Goal: Information Seeking & Learning: Understand process/instructions

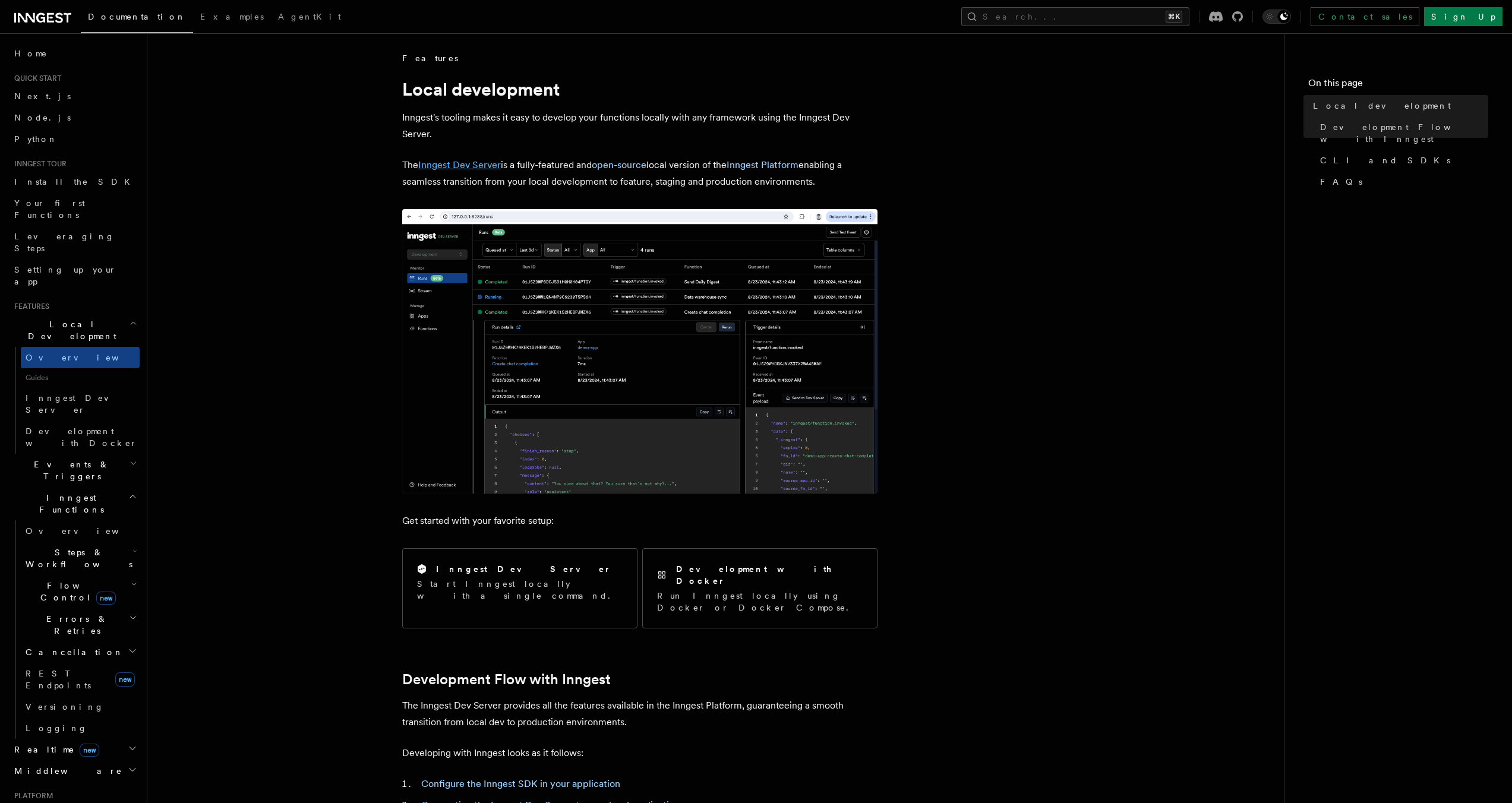
click at [467, 166] on link "Inngest Dev Server" at bounding box center [460, 165] width 83 height 11
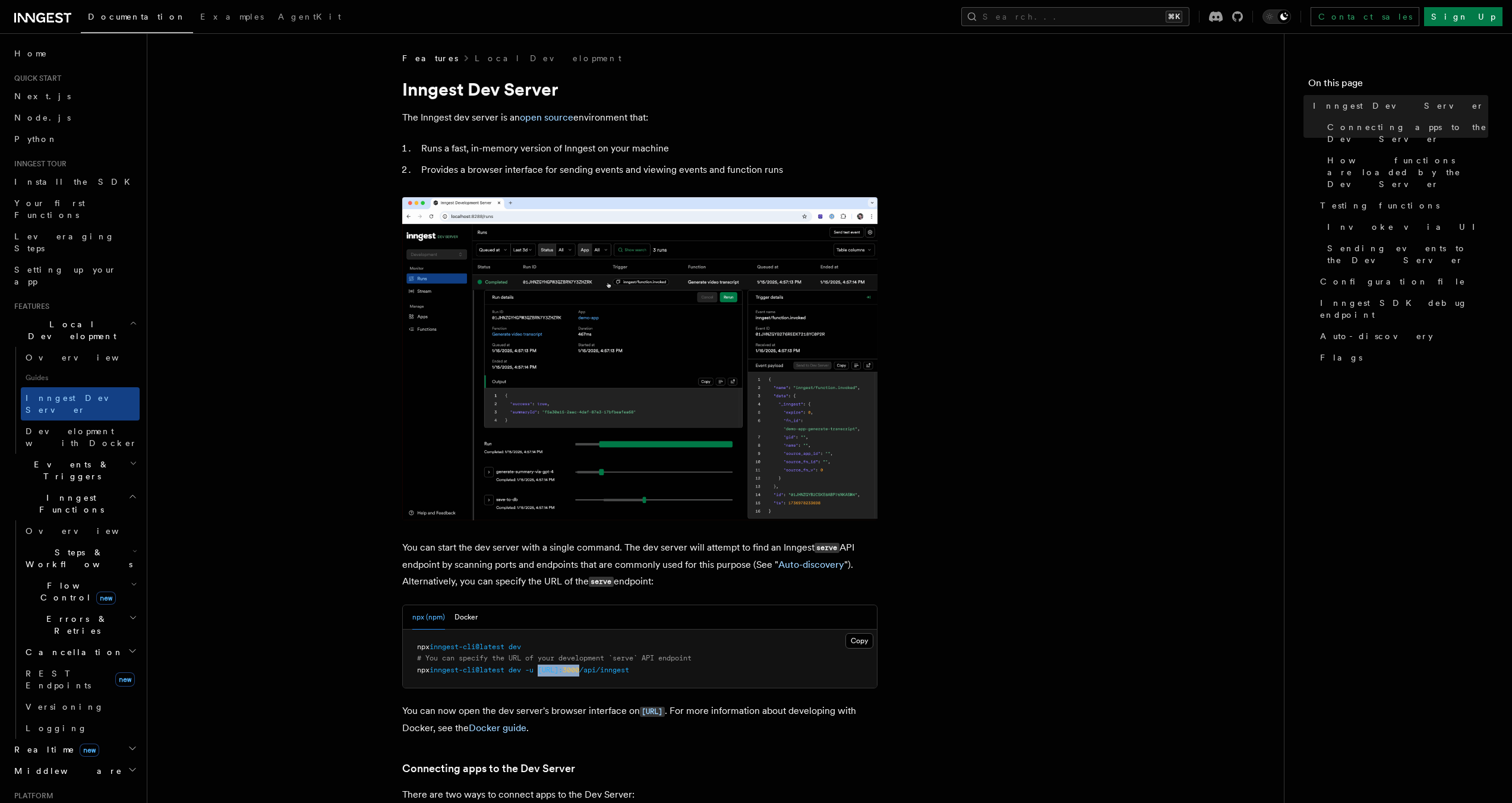
drag, startPoint x: 547, startPoint y: 347, endPoint x: 636, endPoint y: 347, distance: 89.0
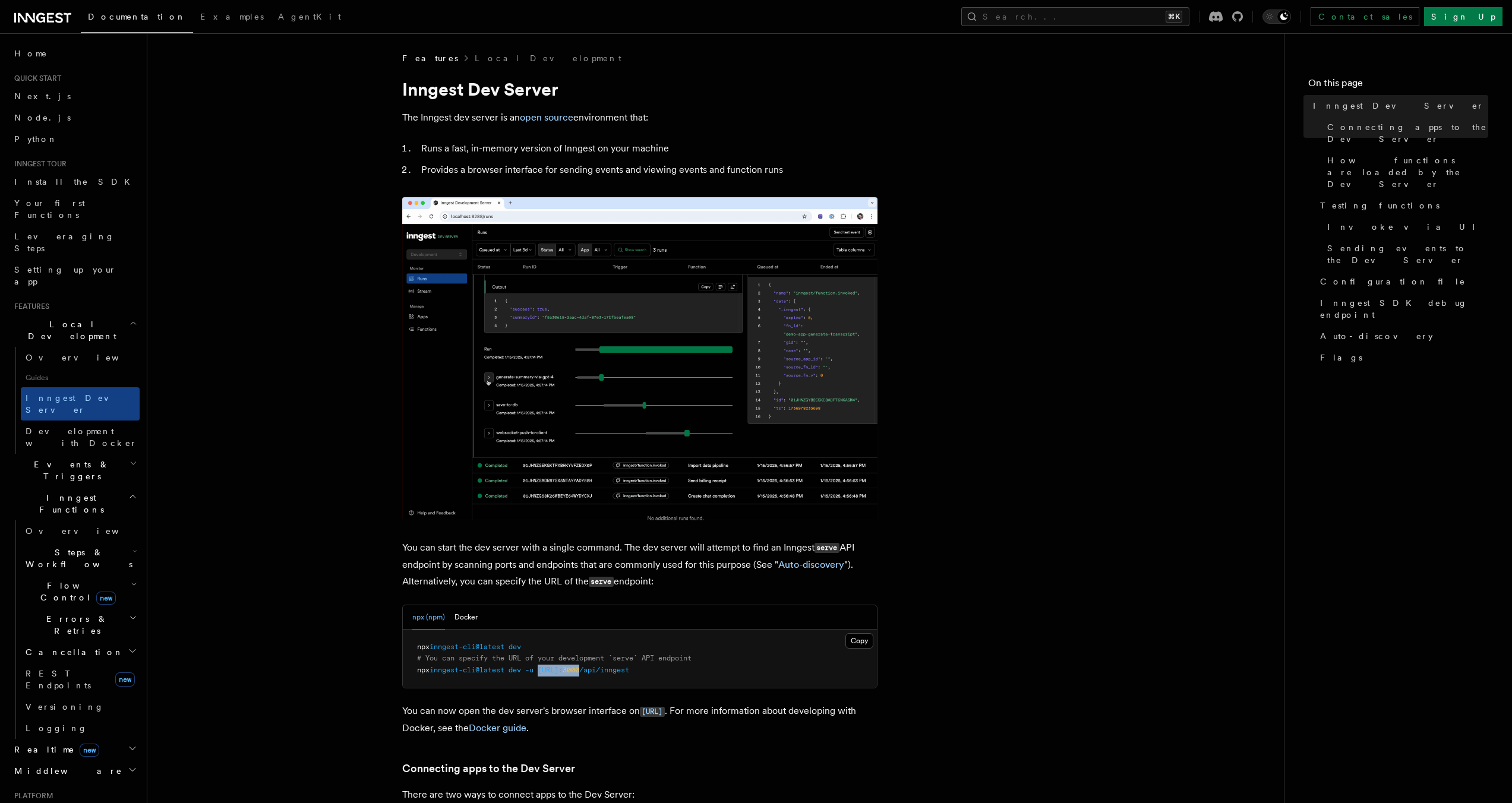
click at [630, 666] on span "npx inngest-cli@latest dev -u [URL]: 3000 /api/inngest" at bounding box center [523, 670] width 212 height 8
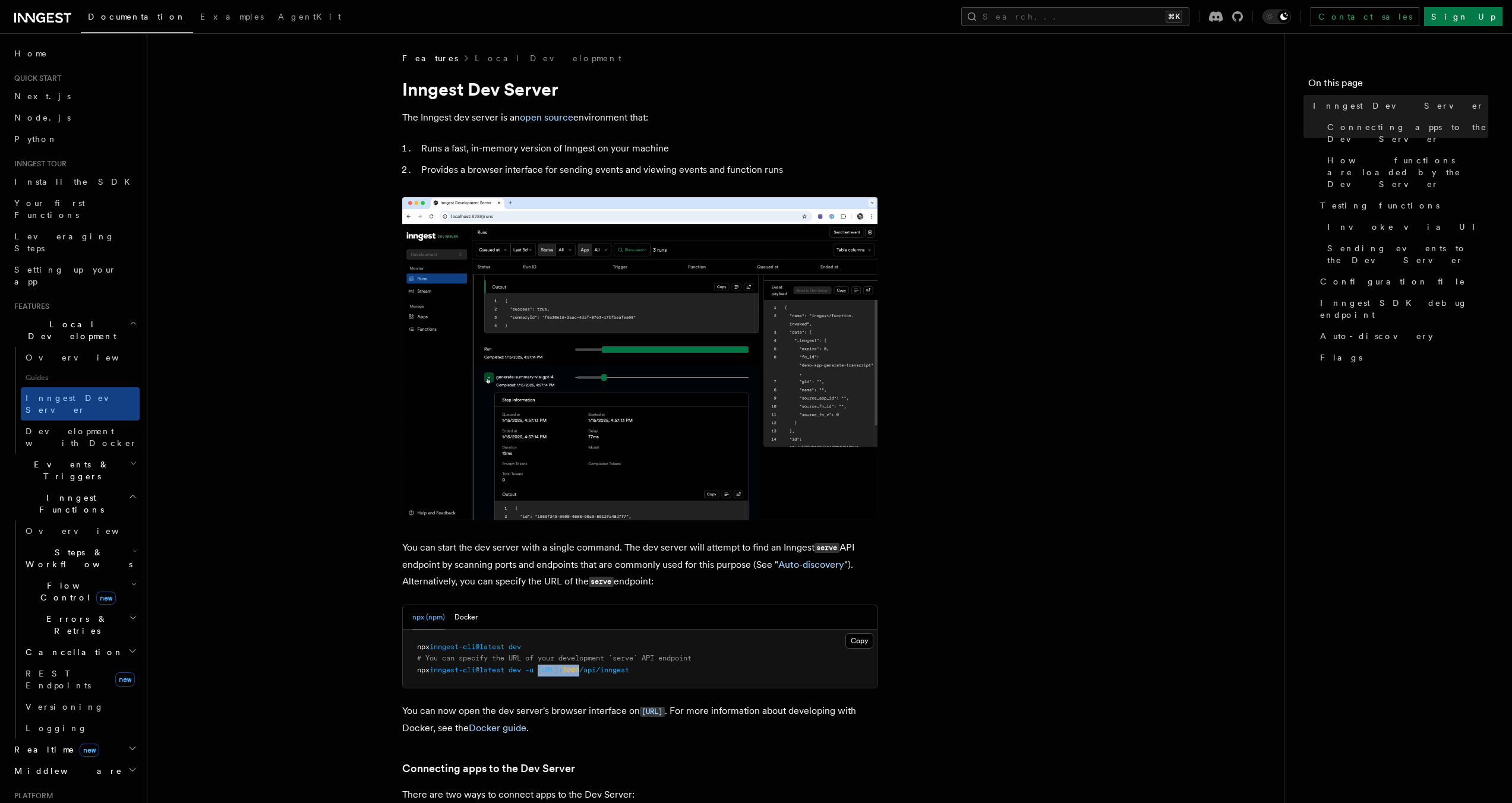
copy span "[URL]: 3000"
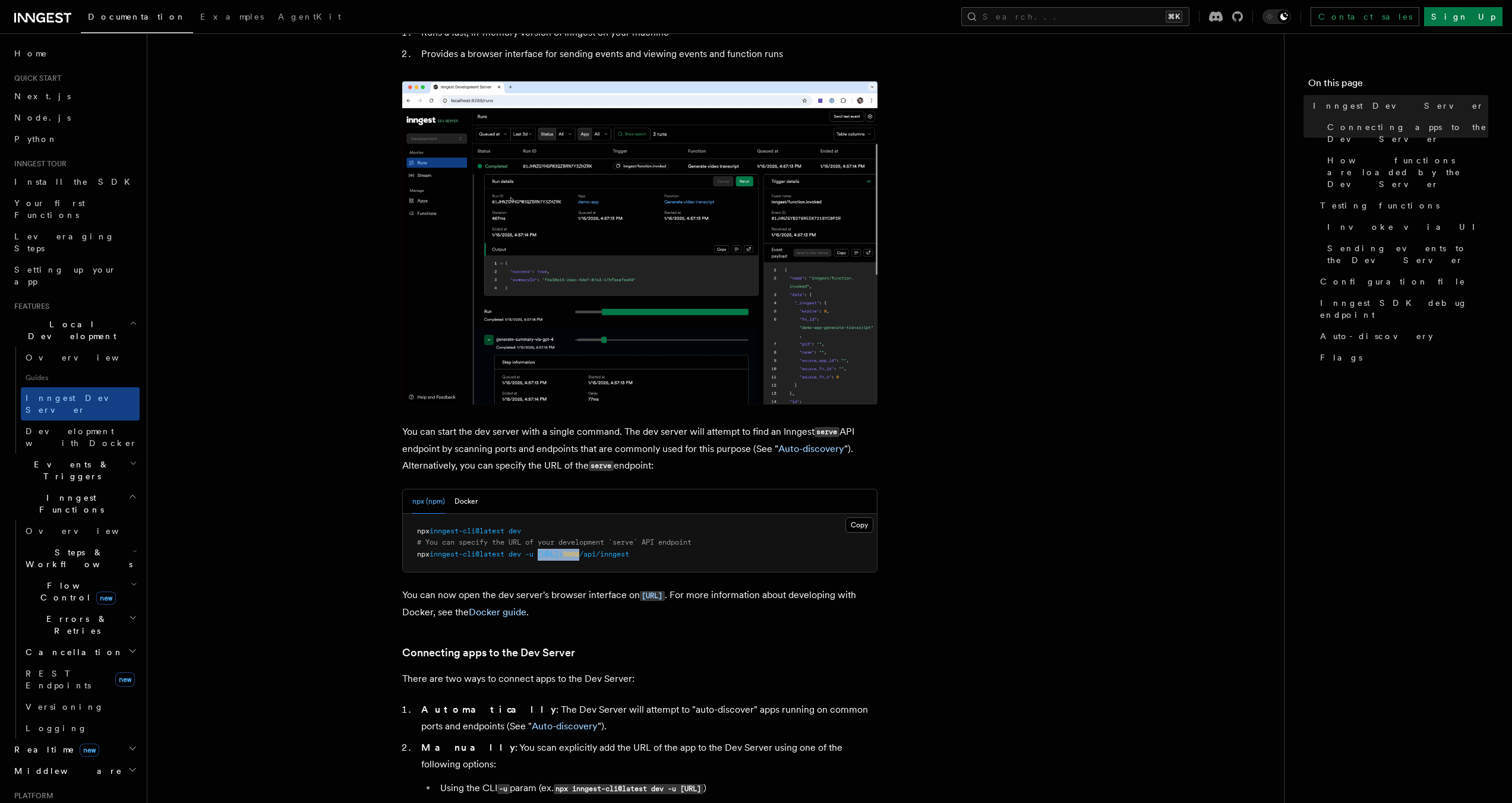
scroll to position [243, 0]
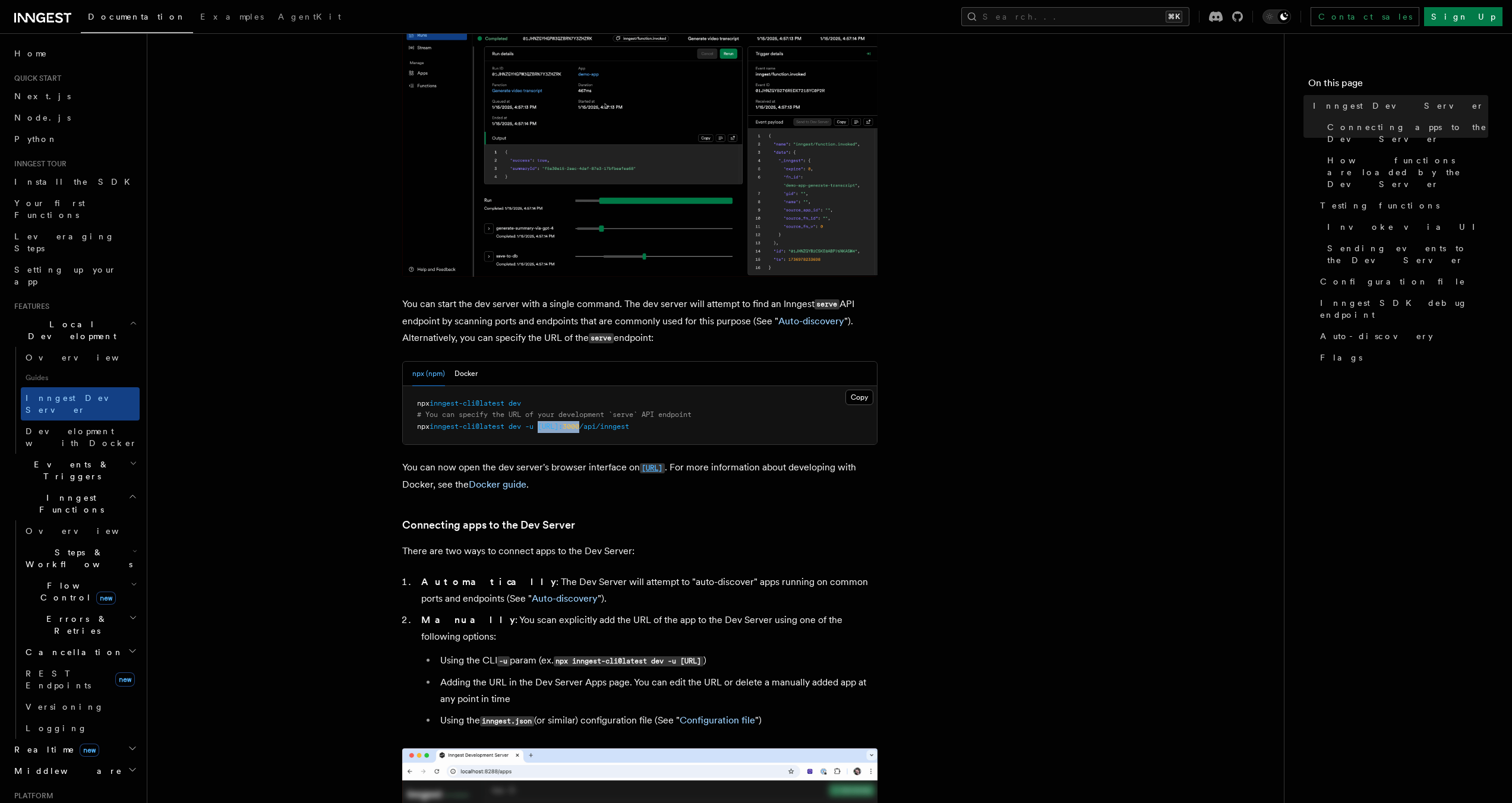
click at [665, 466] on code "[URL]" at bounding box center [652, 468] width 25 height 10
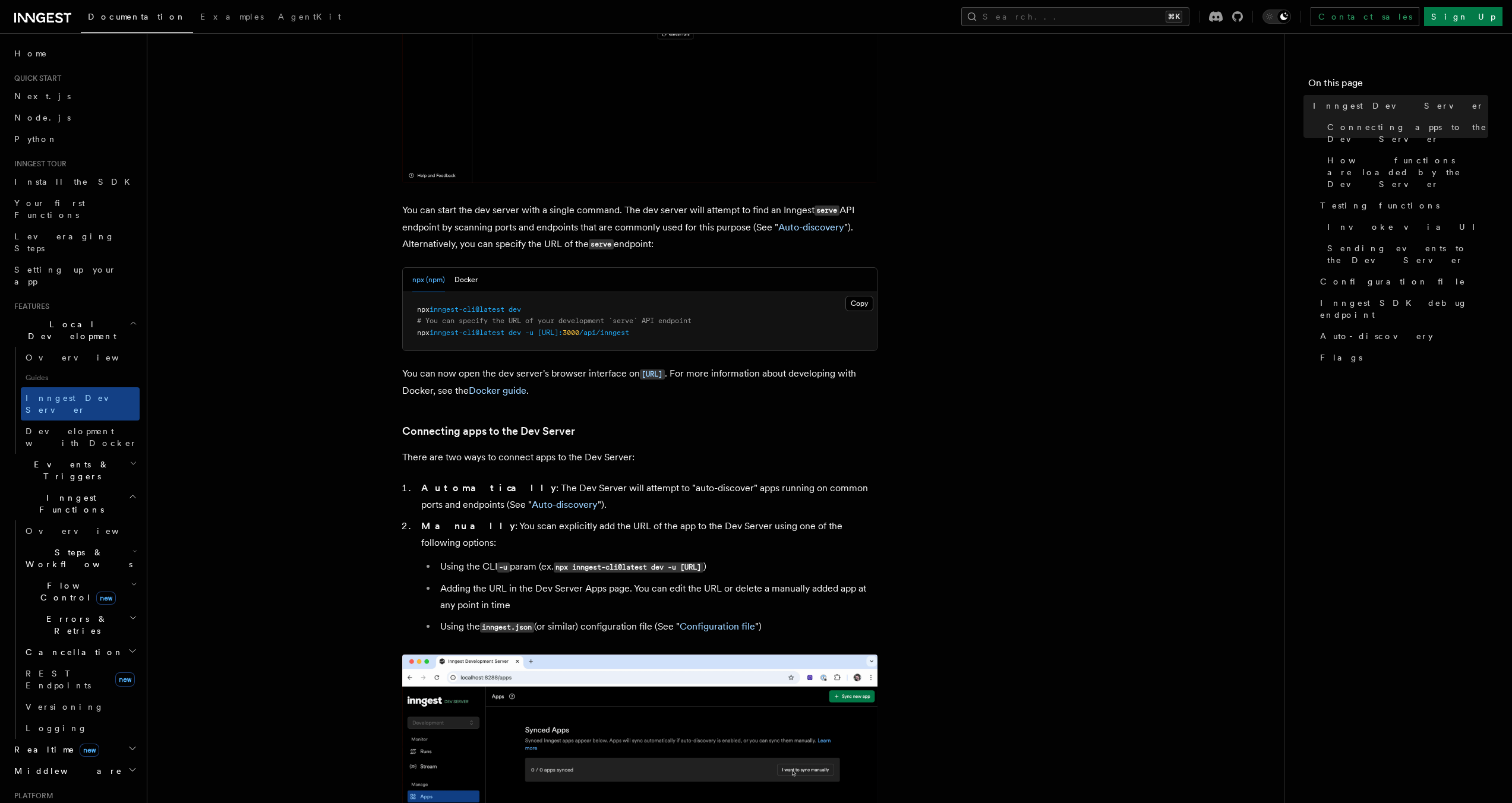
scroll to position [564, 0]
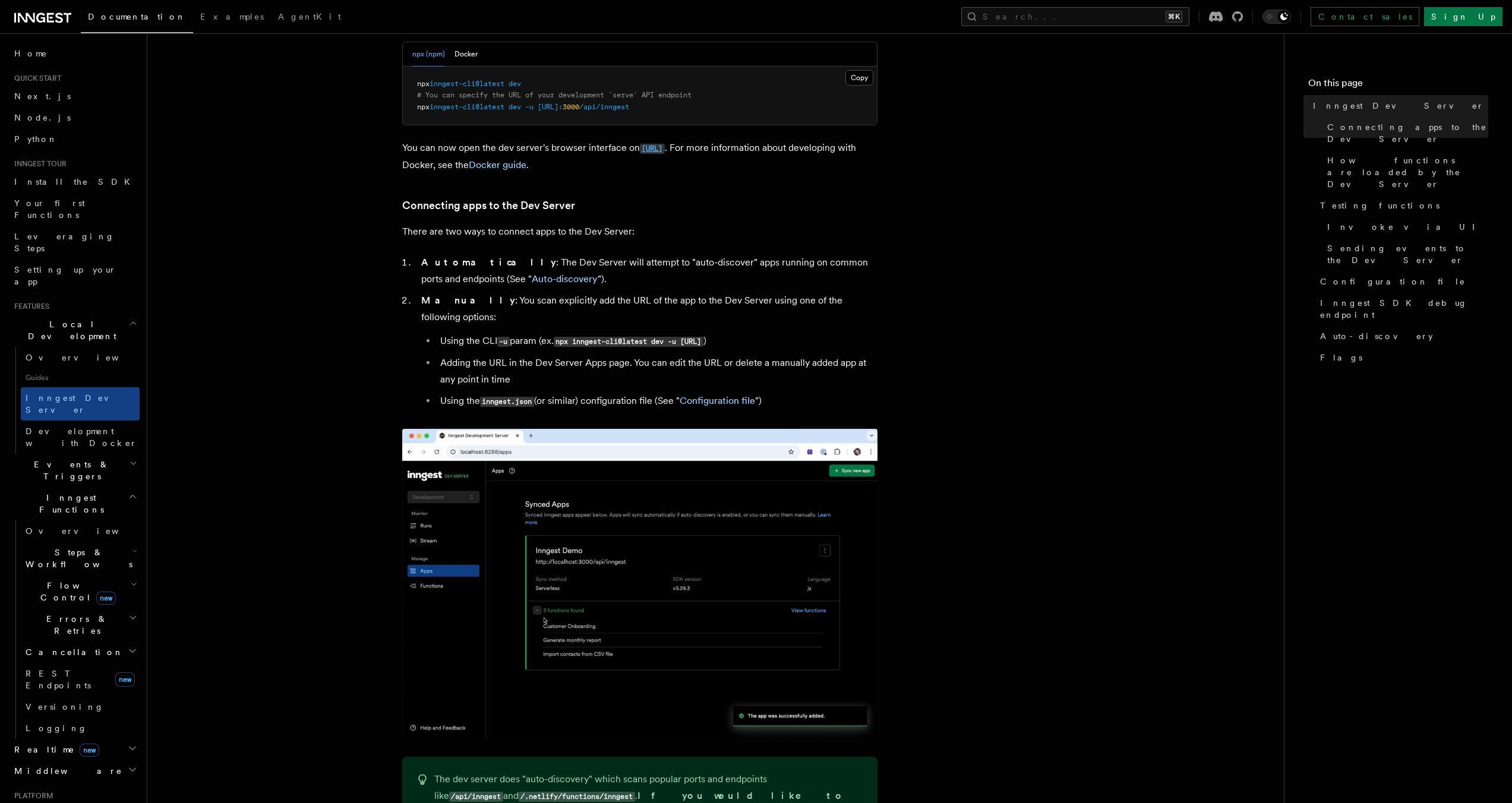
click at [665, 144] on code "[URL]" at bounding box center [652, 149] width 25 height 10
